Goal: Find contact information: Find contact information

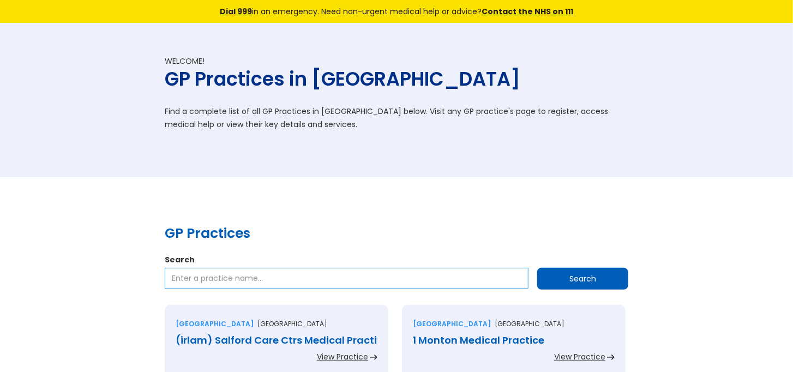
click at [221, 281] on input "Search" at bounding box center [347, 278] width 364 height 21
type input "Garden City Surgery"
click at [581, 277] on input "Search" at bounding box center [582, 279] width 91 height 22
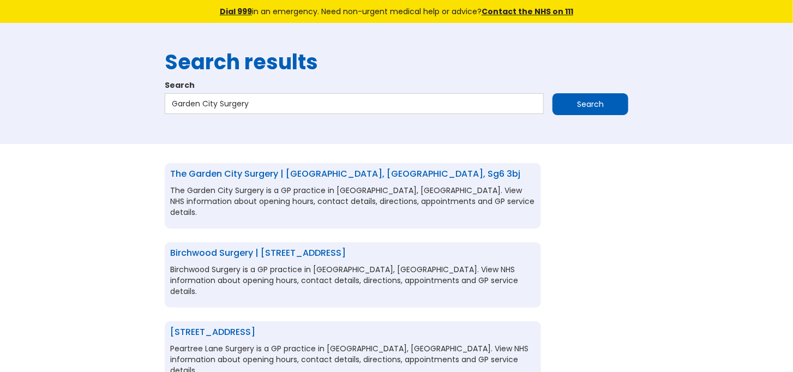
click at [408, 169] on link "The Garden City Surgery | [GEOGRAPHIC_DATA], [GEOGRAPHIC_DATA], sg6 3bj" at bounding box center [345, 173] width 350 height 13
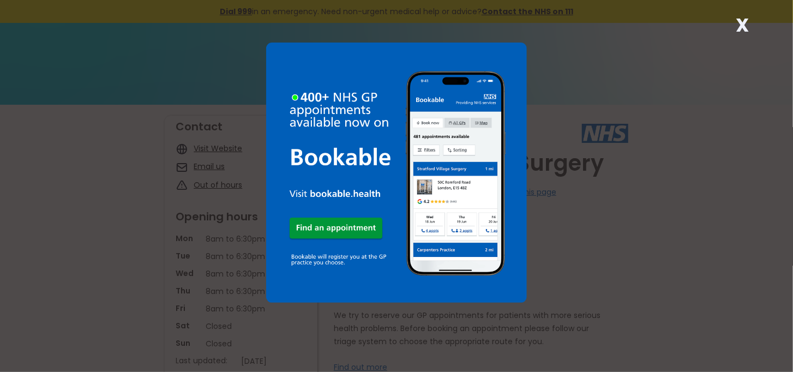
click at [743, 21] on strong "X" at bounding box center [741, 25] width 13 height 26
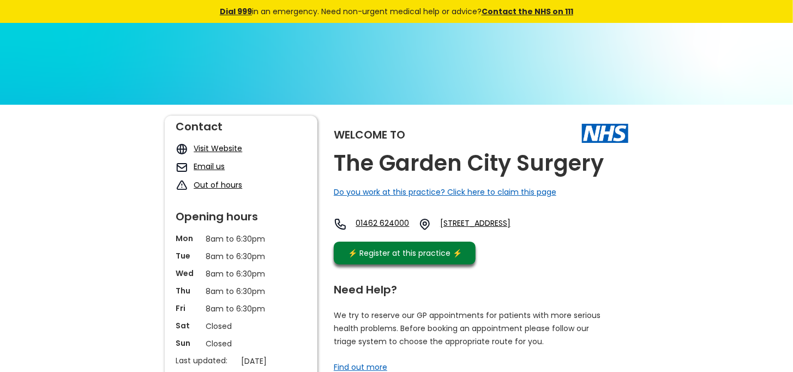
click at [208, 166] on link "Email us" at bounding box center [209, 166] width 31 height 11
